Goal: Task Accomplishment & Management: Manage account settings

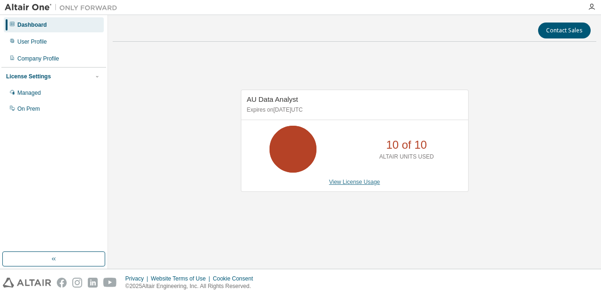
click at [359, 185] on link "View License Usage" at bounding box center [354, 182] width 51 height 7
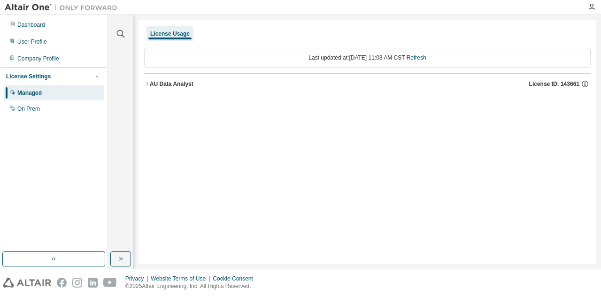
click at [185, 84] on div "AU Data Analyst" at bounding box center [172, 84] width 44 height 8
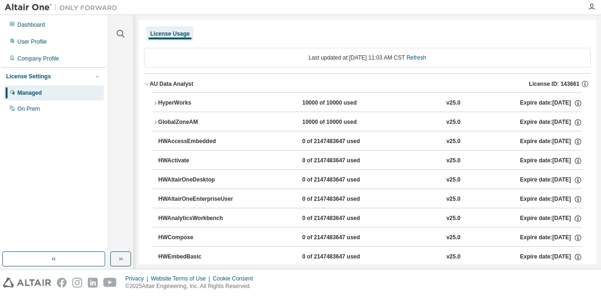
click at [188, 101] on div "HyperWorks" at bounding box center [200, 103] width 85 height 8
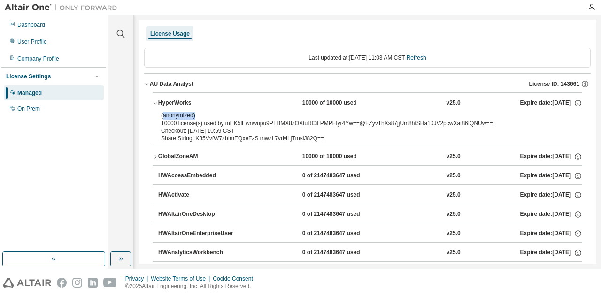
drag, startPoint x: 163, startPoint y: 115, endPoint x: 197, endPoint y: 116, distance: 34.3
click at [197, 116] on p "(anonymized)" at bounding box center [356, 116] width 390 height 8
click at [174, 156] on div "GlobalZoneAM" at bounding box center [200, 157] width 85 height 8
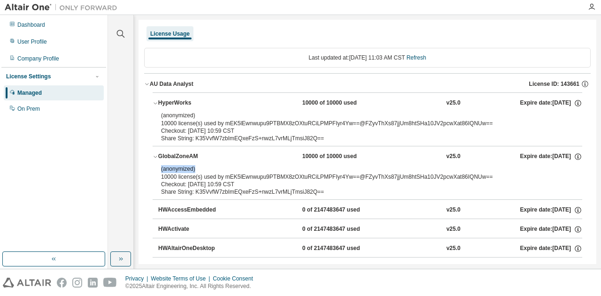
drag, startPoint x: 160, startPoint y: 170, endPoint x: 202, endPoint y: 171, distance: 41.8
click at [202, 171] on div "(anonymized) 10000 license(s) used by mEK5lEwnwupu9PTBMX8zOXtuRCiLPMPFIyr4Yw==@…" at bounding box center [368, 182] width 430 height 34
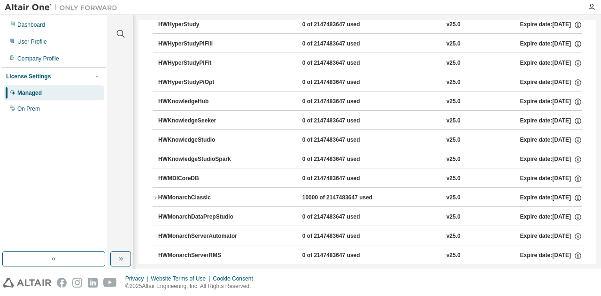
scroll to position [470, 0]
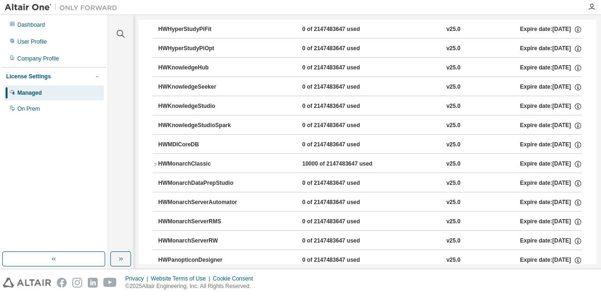
click at [241, 160] on div "HWMonarchClassic" at bounding box center [200, 164] width 85 height 8
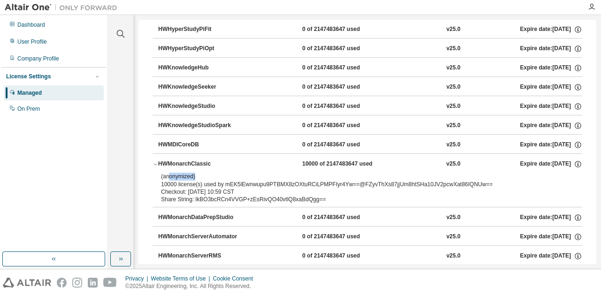
drag, startPoint x: 170, startPoint y: 171, endPoint x: 196, endPoint y: 172, distance: 26.3
click at [196, 173] on p "(anonymized)" at bounding box center [356, 177] width 390 height 8
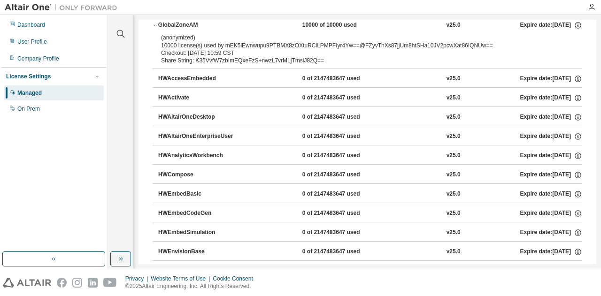
scroll to position [0, 0]
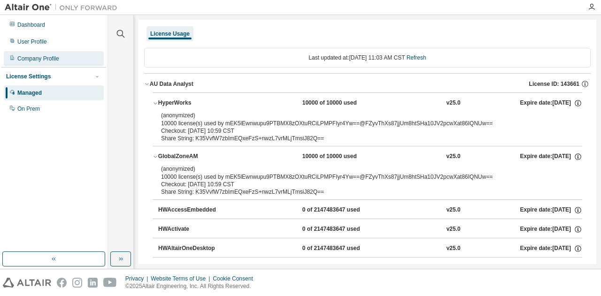
click at [36, 59] on div "Company Profile" at bounding box center [38, 59] width 42 height 8
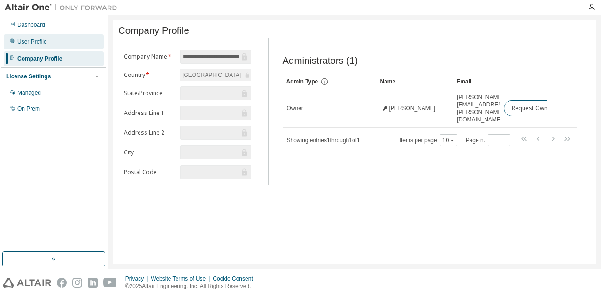
click at [52, 42] on div "User Profile" at bounding box center [54, 41] width 100 height 15
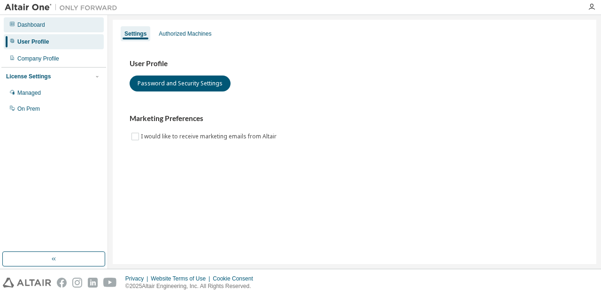
click at [37, 22] on div "Dashboard" at bounding box center [31, 25] width 28 height 8
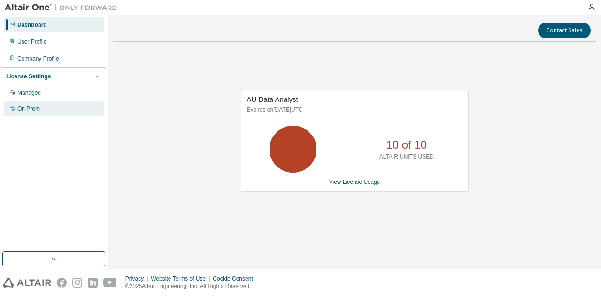
click at [36, 110] on div "On Prem" at bounding box center [28, 109] width 23 height 8
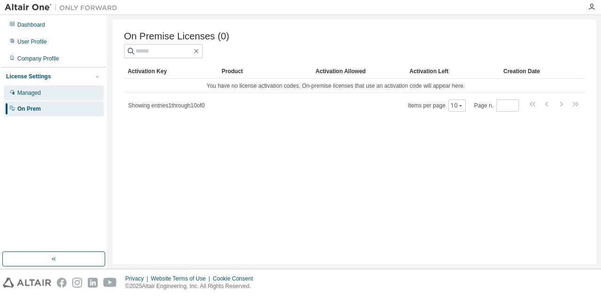
click at [42, 92] on div "Managed" at bounding box center [54, 92] width 100 height 15
